Goal: Transaction & Acquisition: Purchase product/service

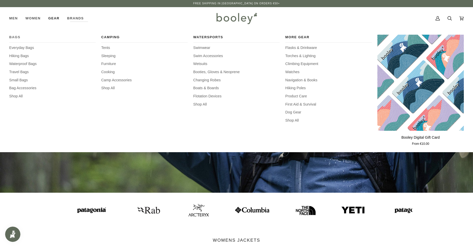
click at [15, 35] on span "Bags" at bounding box center [52, 37] width 86 height 5
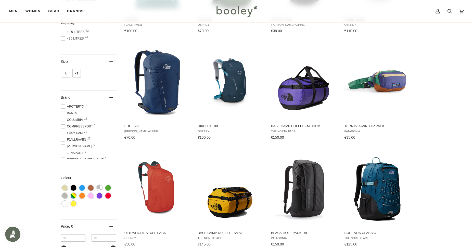
scroll to position [268, 0]
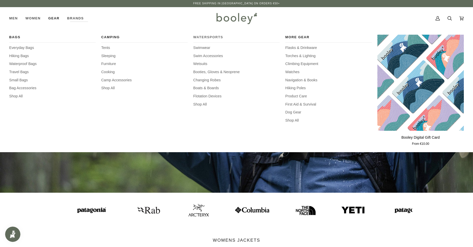
click at [207, 37] on span "Watersports" at bounding box center [236, 37] width 86 height 5
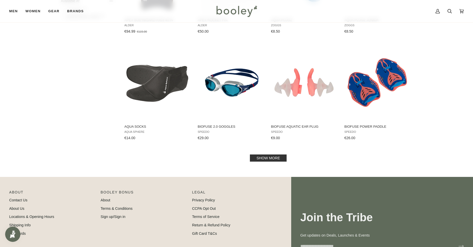
scroll to position [525, 0]
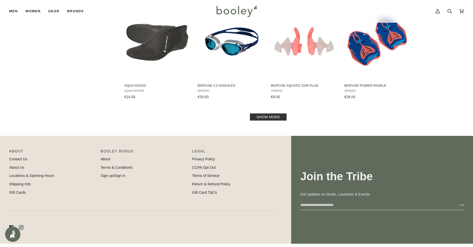
click at [260, 116] on link "Show more" at bounding box center [268, 117] width 37 height 7
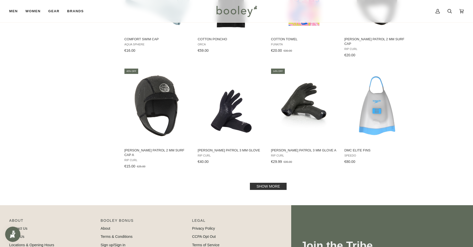
scroll to position [1010, 0]
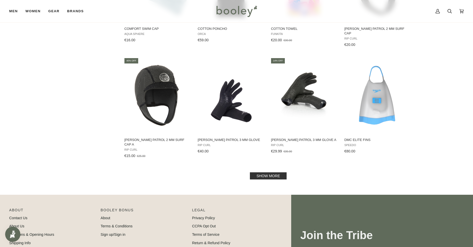
click at [270, 172] on link "Show more" at bounding box center [268, 175] width 37 height 7
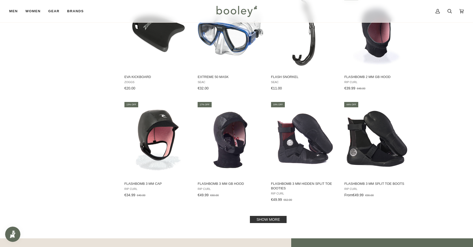
scroll to position [1597, 0]
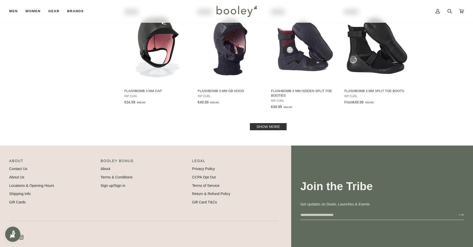
click at [264, 123] on link "Show more" at bounding box center [268, 126] width 37 height 7
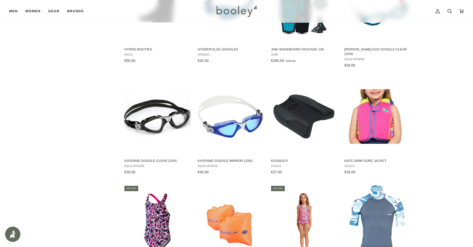
scroll to position [2061, 0]
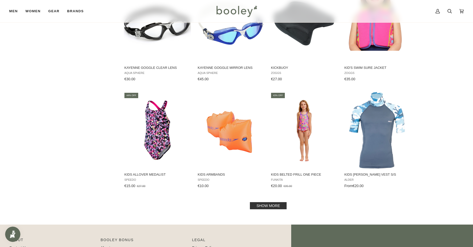
click at [262, 202] on link "Show more" at bounding box center [268, 205] width 37 height 7
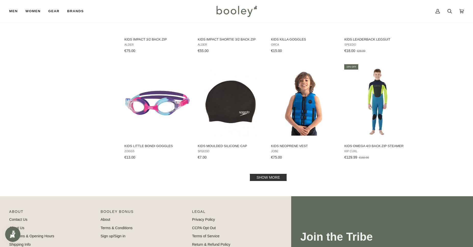
scroll to position [2669, 0]
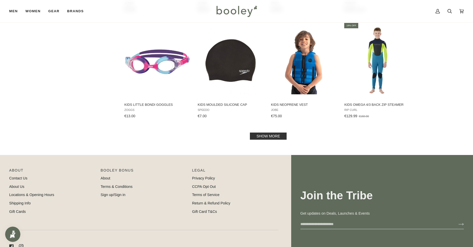
click at [267, 133] on link "Show more" at bounding box center [268, 136] width 37 height 7
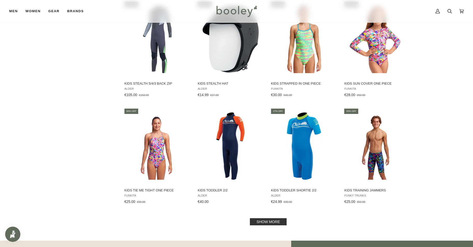
scroll to position [3163, 0]
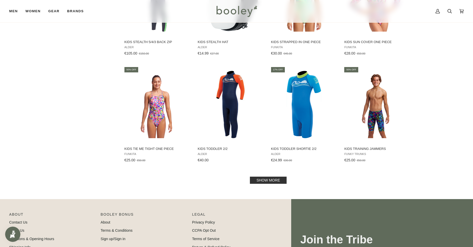
click at [268, 177] on link "Show more" at bounding box center [268, 180] width 37 height 7
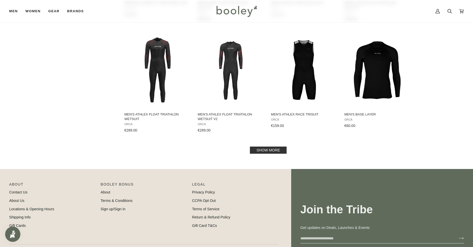
scroll to position [3782, 0]
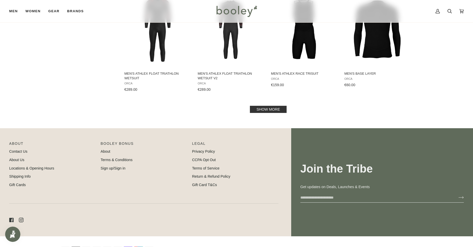
click at [266, 106] on link "Show more" at bounding box center [268, 109] width 37 height 7
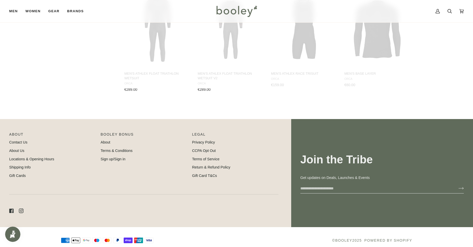
scroll to position [3775, 0]
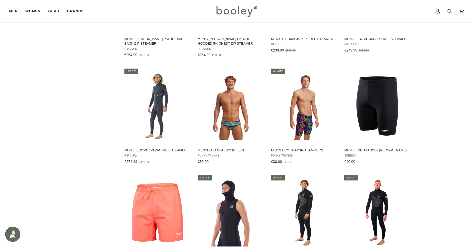
scroll to position [4290, 0]
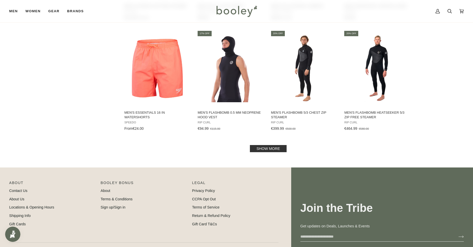
click at [276, 145] on link "Show more" at bounding box center [268, 148] width 37 height 7
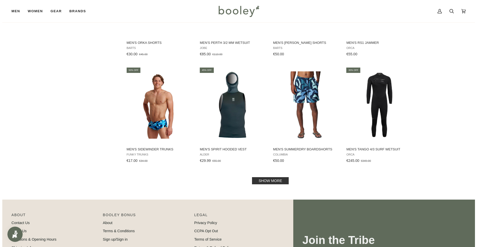
scroll to position [4836, 0]
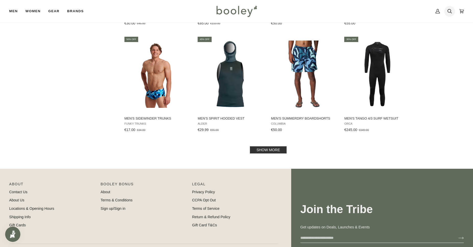
click at [448, 11] on icon at bounding box center [450, 11] width 4 height 4
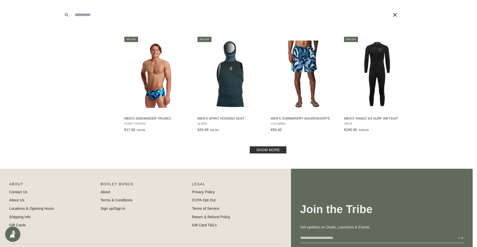
click at [117, 14] on input "Search our store" at bounding box center [224, 15] width 305 height 30
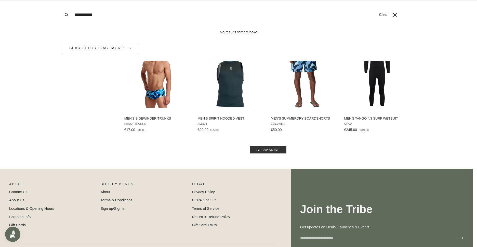
type input "**********"
click at [61, 0] on button "Search" at bounding box center [66, 15] width 11 height 30
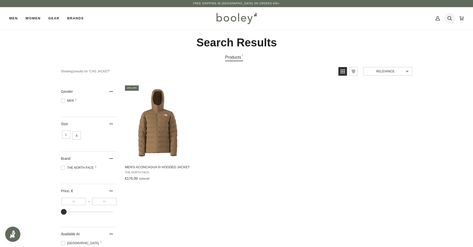
click at [450, 18] on icon at bounding box center [450, 19] width 4 height 8
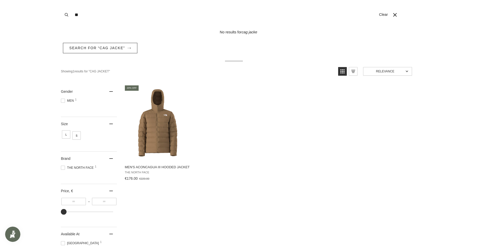
type input "*"
type input "**********"
click at [61, 0] on button "Search" at bounding box center [66, 15] width 11 height 30
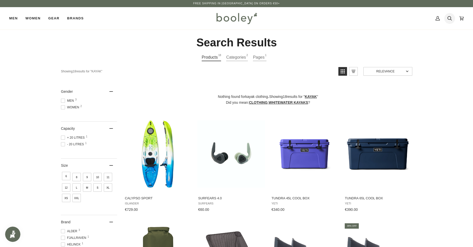
click at [448, 18] on icon at bounding box center [450, 19] width 4 height 8
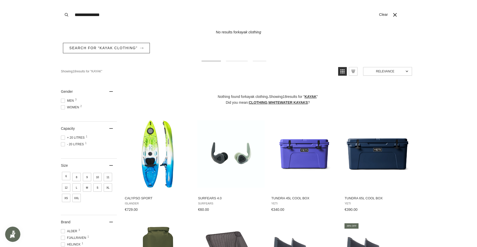
click at [136, 16] on input "**********" at bounding box center [224, 15] width 305 height 30
type input "*"
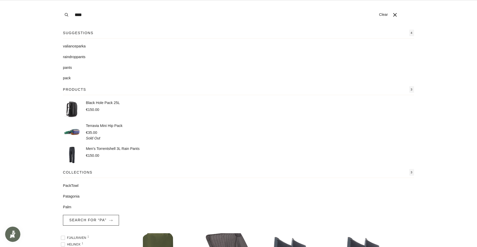
type input "****"
click at [61, 0] on button "Search" at bounding box center [66, 15] width 11 height 30
